Goal: Information Seeking & Learning: Understand process/instructions

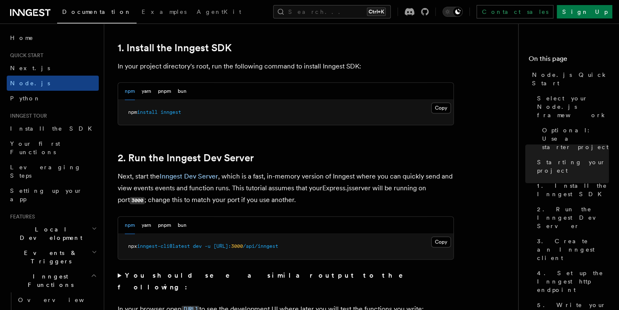
scroll to position [420, 0]
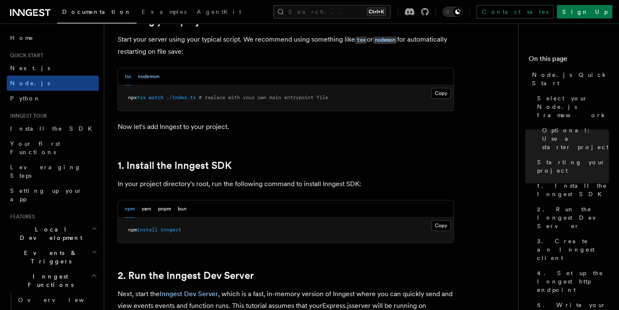
click at [143, 75] on button "nodemon" at bounding box center [149, 76] width 22 height 17
click at [131, 72] on button "tsx" at bounding box center [128, 76] width 6 height 17
click at [150, 79] on button "nodemon" at bounding box center [149, 76] width 22 height 17
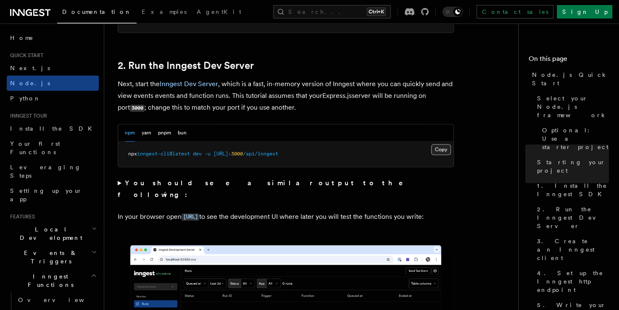
click at [438, 152] on button "Copy Copied" at bounding box center [441, 149] width 20 height 11
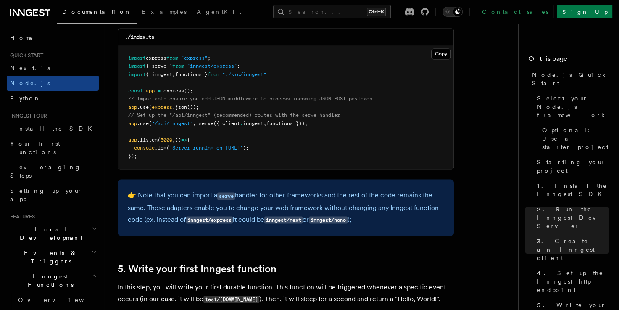
scroll to position [1344, 0]
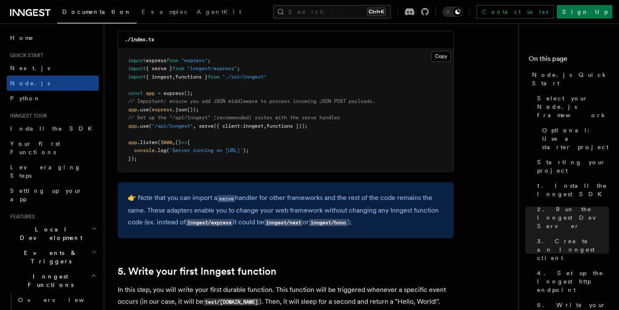
click at [197, 71] on span ""inngest/express"" at bounding box center [212, 69] width 50 height 6
copy code "import { serve } from "inngest/express" ;"
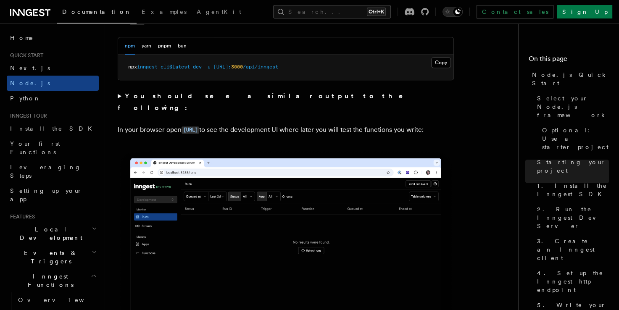
scroll to position [714, 0]
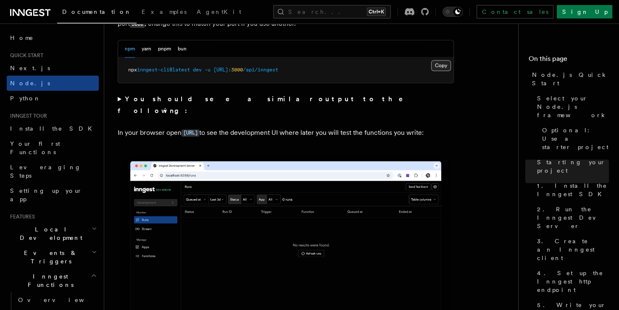
click at [437, 69] on button "Copy Copied" at bounding box center [441, 65] width 20 height 11
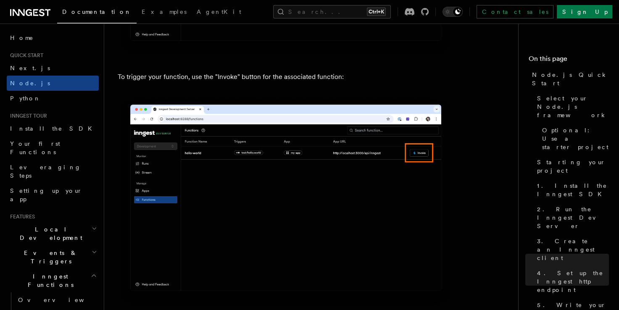
scroll to position [2477, 0]
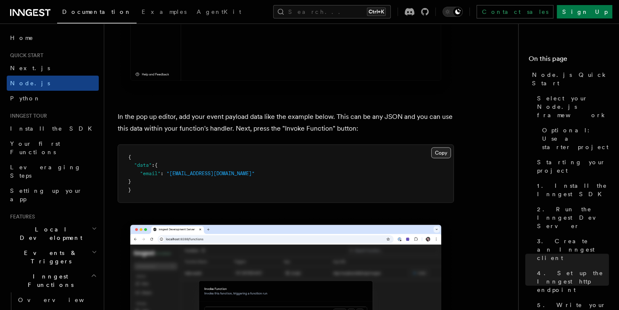
click at [443, 158] on button "Copy Copied" at bounding box center [441, 152] width 20 height 11
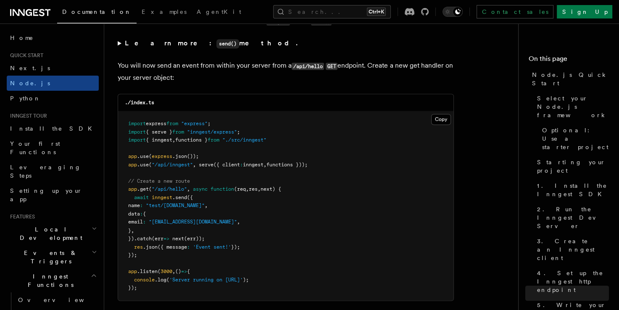
scroll to position [4535, 0]
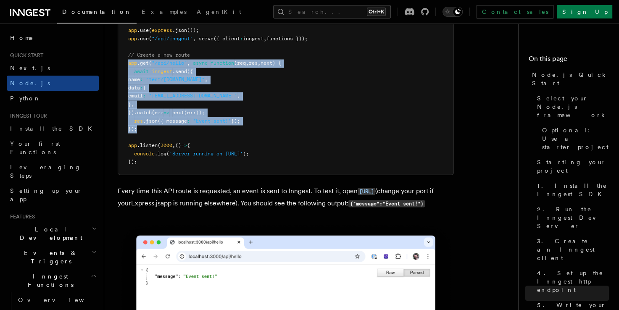
drag, startPoint x: 127, startPoint y: 78, endPoint x: 185, endPoint y: 142, distance: 85.9
click at [185, 142] on pre "import express from "express" ; import { serve } from "inngest/express" ; impor…" at bounding box center [285, 79] width 335 height 189
copy code "app .get ( "/api/hello" , async function (req , res , next) { await inngest .se…"
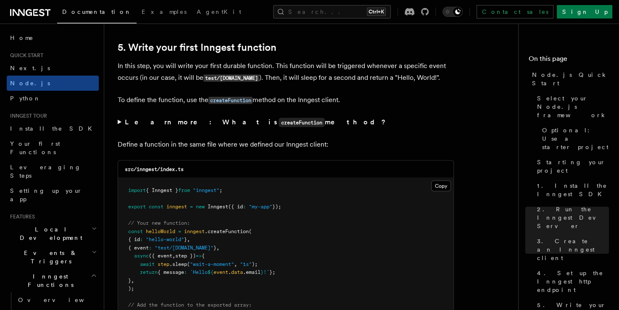
scroll to position [1680, 0]
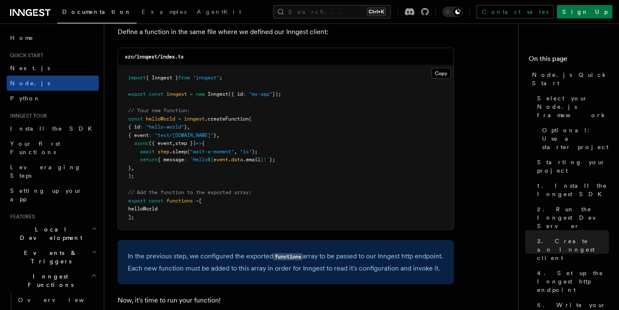
drag, startPoint x: 297, startPoint y: 98, endPoint x: 96, endPoint y: 70, distance: 203.5
click at [199, 86] on pre "import { Inngest } from "inngest" ; export const inngest = new Inngest ({ id : …" at bounding box center [285, 148] width 335 height 164
click at [133, 79] on span "import" at bounding box center [137, 78] width 18 height 6
click at [128, 79] on span "import" at bounding box center [137, 78] width 18 height 6
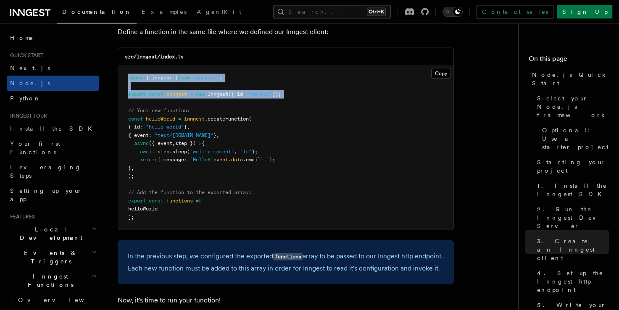
drag, startPoint x: 128, startPoint y: 79, endPoint x: 298, endPoint y: 99, distance: 171.3
click at [298, 99] on pre "import { Inngest } from "inngest" ; export const inngest = new Inngest ({ id : …" at bounding box center [285, 148] width 335 height 164
copy code "import { Inngest } from "inngest" ; export const inngest = new Inngest ({ id : …"
